Goal: Information Seeking & Learning: Learn about a topic

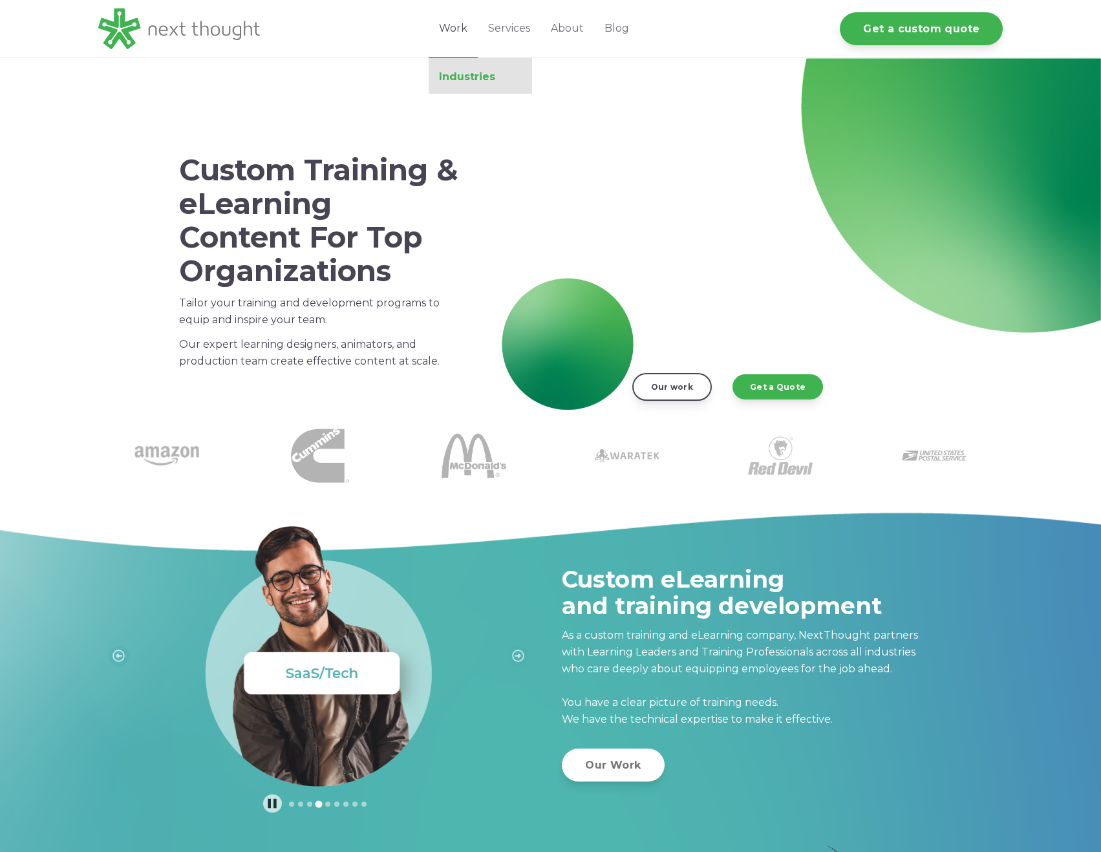
click at [469, 78] on link "Industries" at bounding box center [480, 76] width 103 height 13
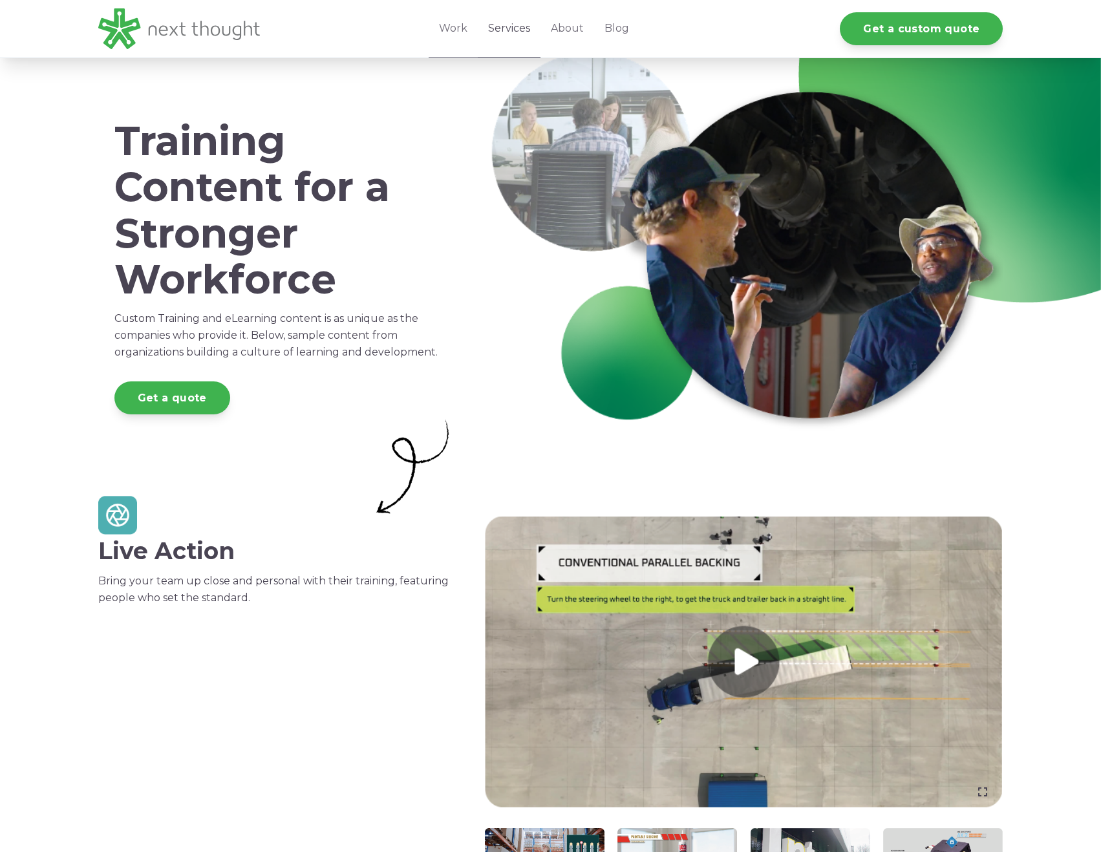
click at [514, 26] on link "Services" at bounding box center [509, 29] width 63 height 58
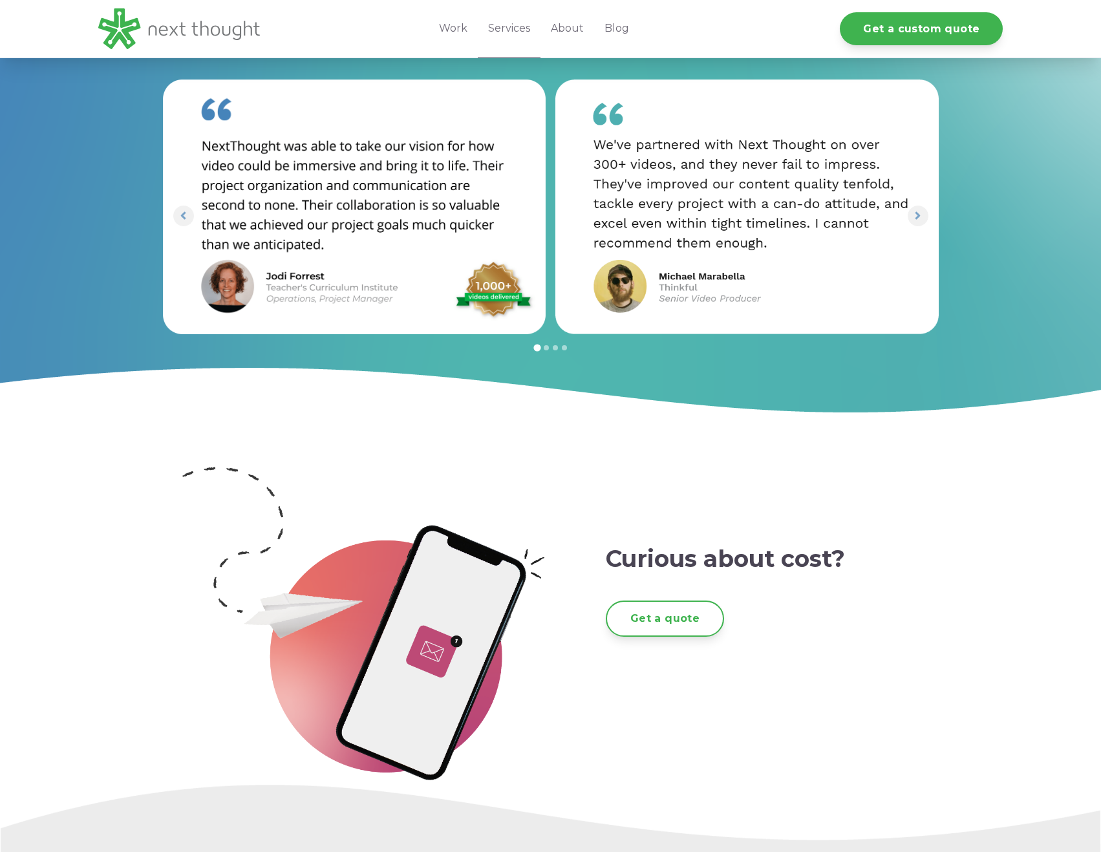
scroll to position [2301, 0]
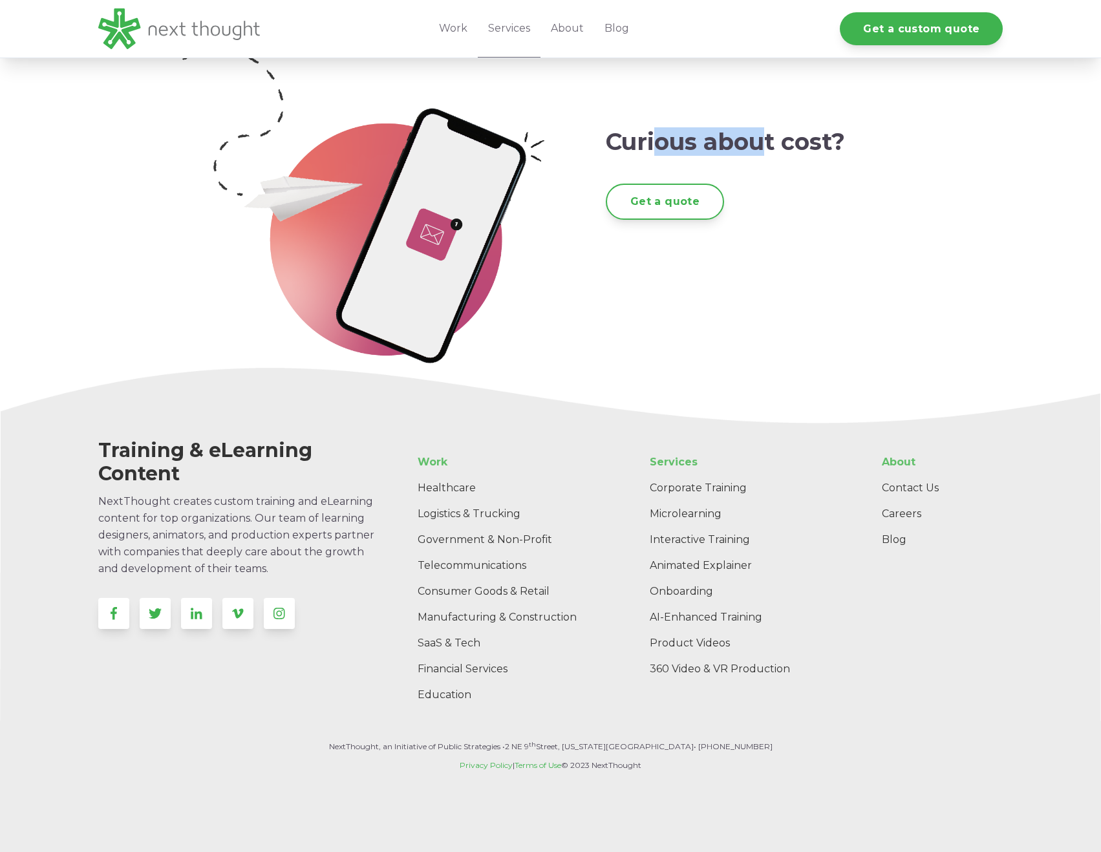
drag, startPoint x: 662, startPoint y: 142, endPoint x: 770, endPoint y: 145, distance: 108.0
click at [767, 147] on h2 "Curious about cost?" at bounding box center [779, 142] width 346 height 27
click at [777, 142] on h2 "Curious about cost?" at bounding box center [779, 142] width 346 height 27
drag, startPoint x: 720, startPoint y: 142, endPoint x: 822, endPoint y: 148, distance: 103.0
click at [818, 148] on h2 "Curious about cost?" at bounding box center [779, 142] width 346 height 27
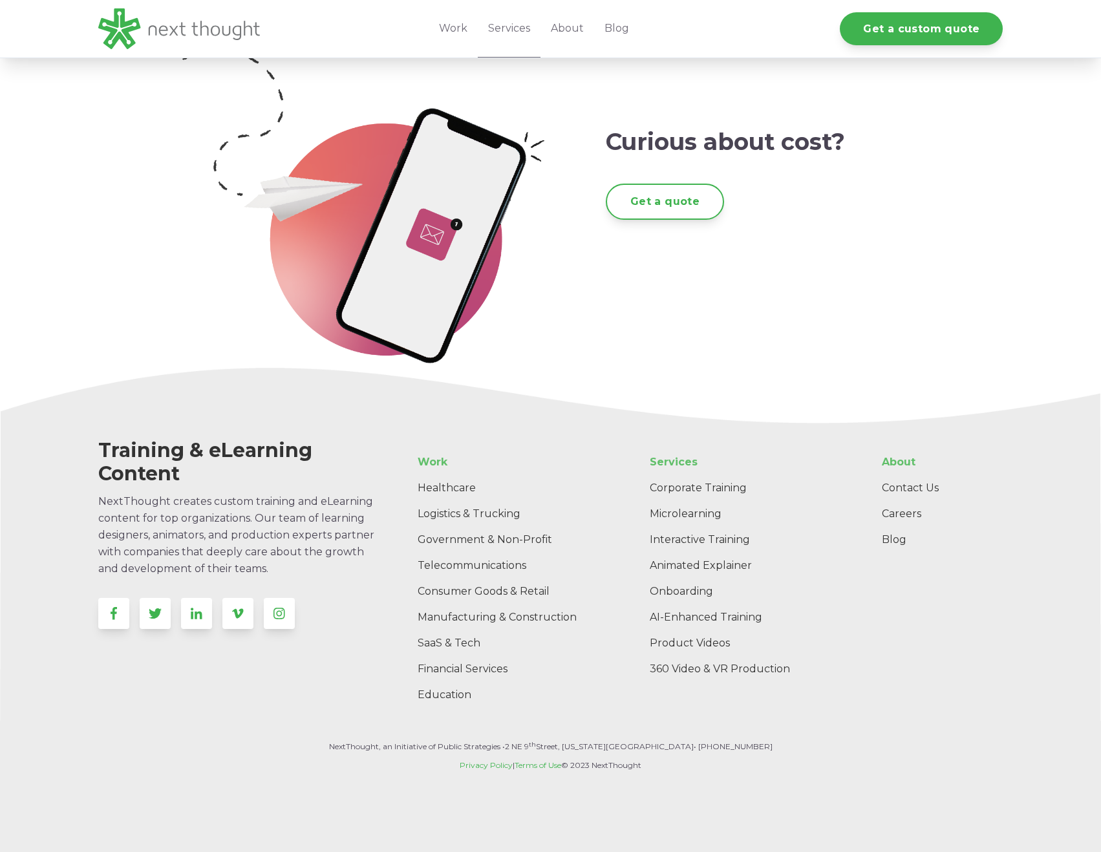
click at [823, 148] on h2 "Curious about cost?" at bounding box center [779, 142] width 346 height 27
drag, startPoint x: 832, startPoint y: 140, endPoint x: 800, endPoint y: 143, distance: 31.8
click at [800, 143] on h2 "Curious about cost?" at bounding box center [779, 142] width 346 height 27
click at [794, 142] on h2 "Curious about cost?" at bounding box center [779, 142] width 346 height 27
drag, startPoint x: 780, startPoint y: 142, endPoint x: 835, endPoint y: 149, distance: 54.7
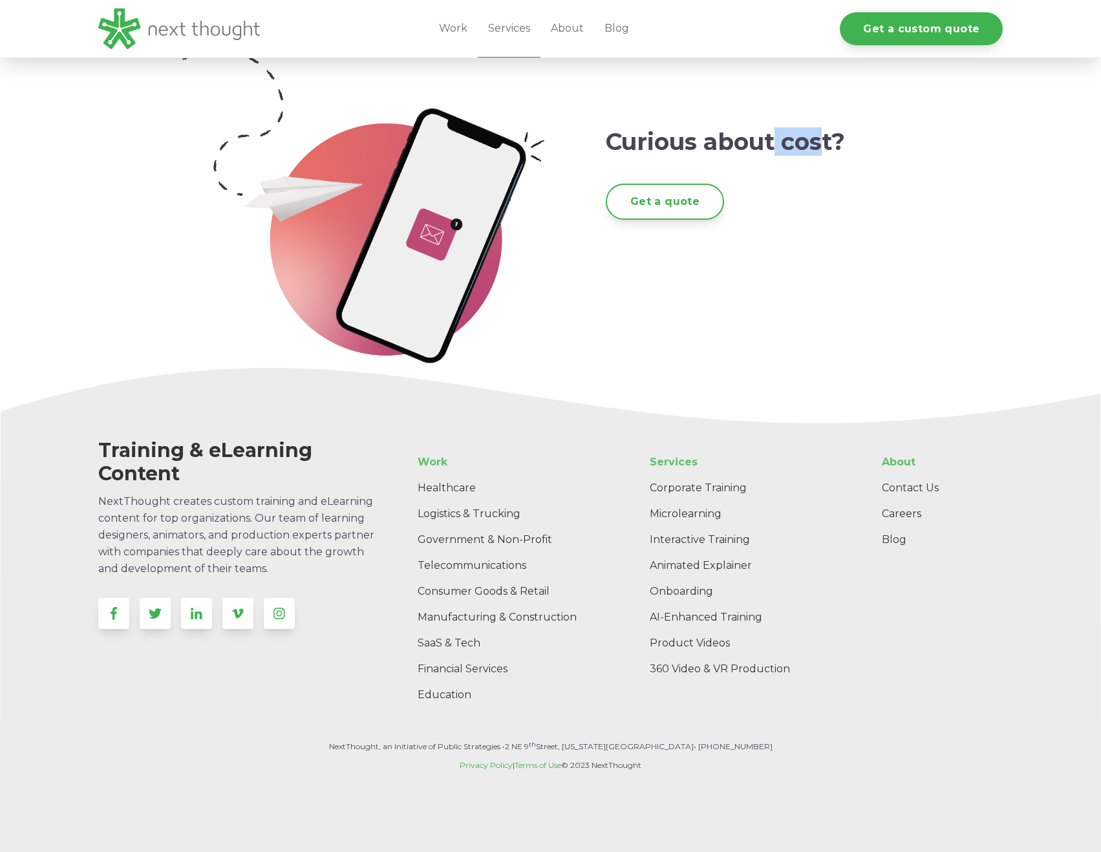
click at [834, 149] on h2 "Curious about cost?" at bounding box center [779, 142] width 346 height 27
click at [835, 148] on h2 "Curious about cost?" at bounding box center [779, 142] width 346 height 27
click at [836, 146] on h2 "Curious about cost?" at bounding box center [779, 142] width 346 height 27
drag, startPoint x: 844, startPoint y: 141, endPoint x: 731, endPoint y: 142, distance: 113.1
click at [741, 145] on h2 "Curious about cost?" at bounding box center [779, 142] width 346 height 27
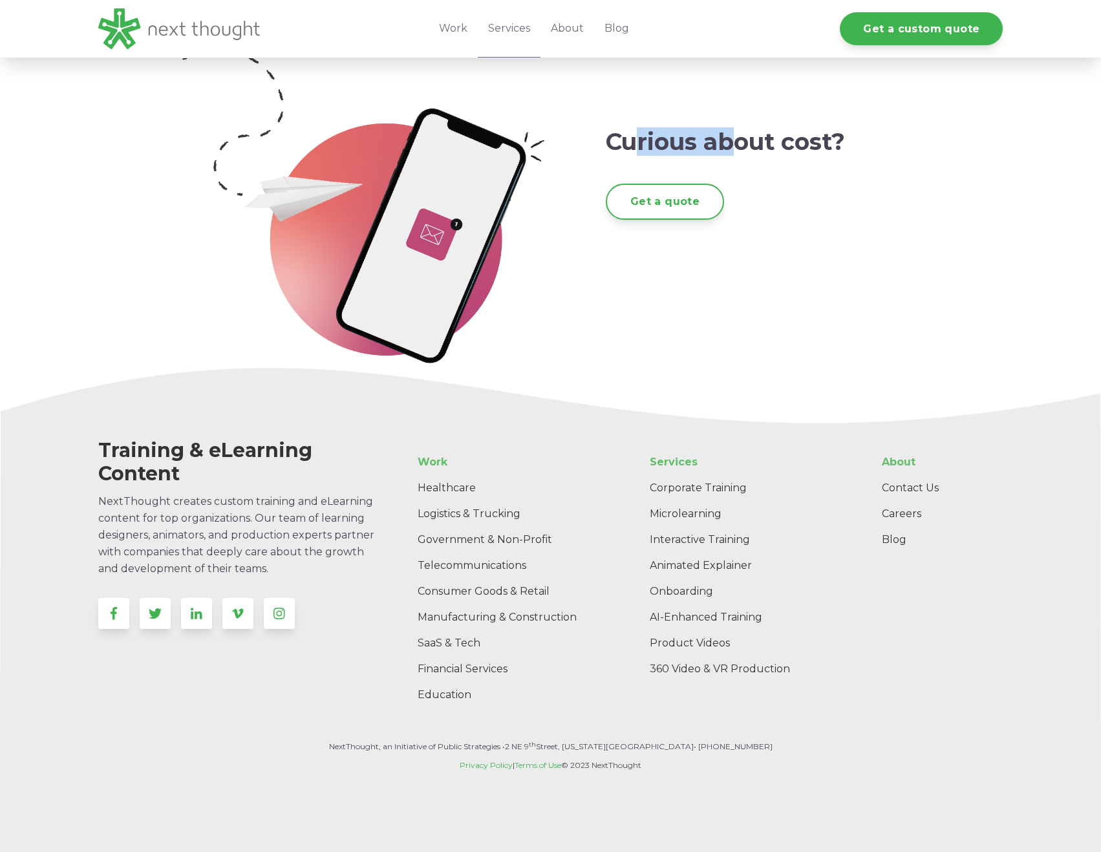
drag, startPoint x: 636, startPoint y: 139, endPoint x: 735, endPoint y: 140, distance: 99.6
click at [735, 140] on h2 "Curious about cost?" at bounding box center [779, 142] width 346 height 27
click at [738, 140] on h2 "Curious about cost?" at bounding box center [779, 142] width 346 height 27
drag, startPoint x: 656, startPoint y: 140, endPoint x: 800, endPoint y: 146, distance: 145.0
click at [800, 146] on h2 "Curious about cost?" at bounding box center [779, 142] width 346 height 27
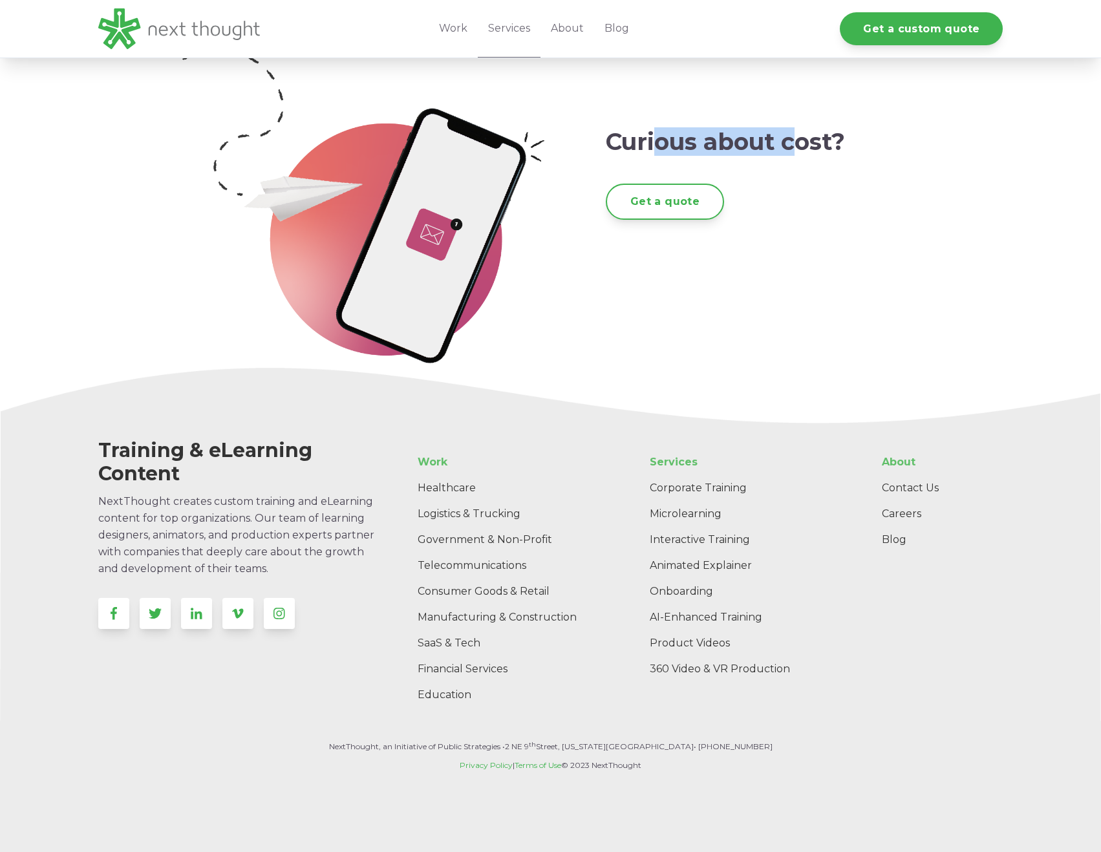
click at [800, 146] on h2 "Curious about cost?" at bounding box center [779, 142] width 346 height 27
click at [456, 25] on link "Work" at bounding box center [453, 29] width 49 height 58
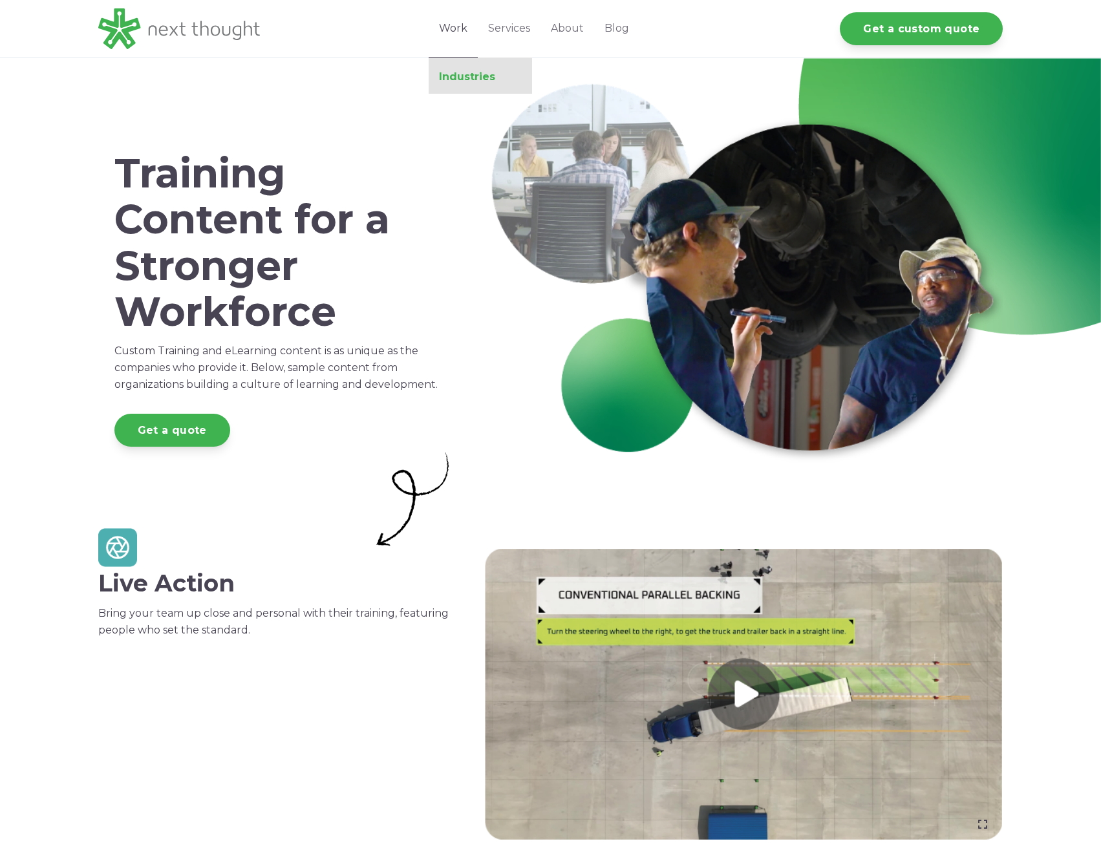
click at [460, 74] on link "Industries" at bounding box center [480, 76] width 103 height 13
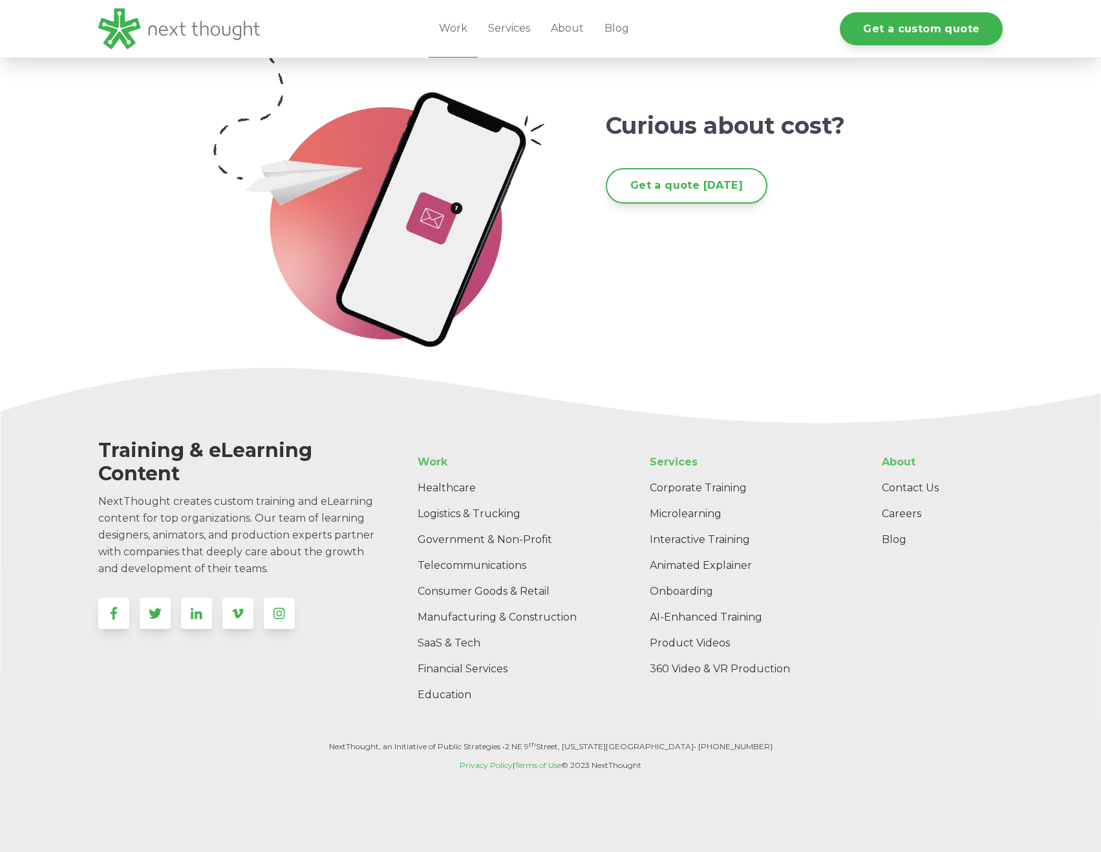
scroll to position [1940, 0]
